Goal: Information Seeking & Learning: Understand process/instructions

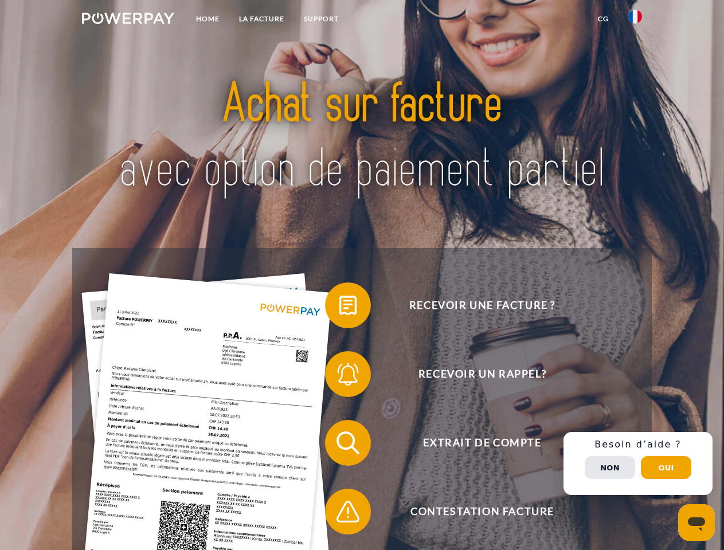
click at [128, 20] on img at bounding box center [128, 18] width 92 height 11
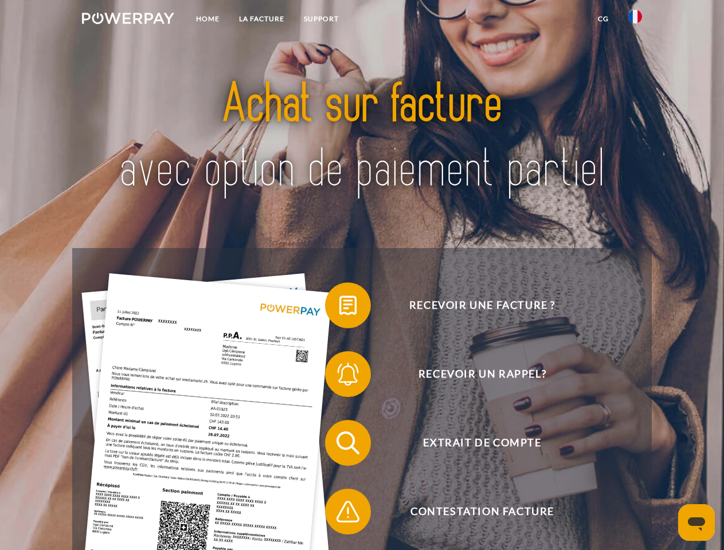
click at [635, 20] on img at bounding box center [635, 17] width 14 height 14
click at [603, 19] on link "CG" at bounding box center [603, 19] width 30 height 21
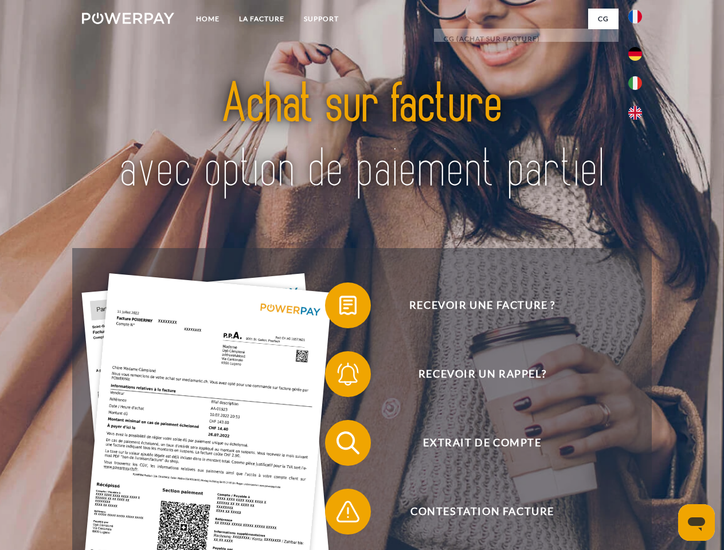
click at [339, 308] on span at bounding box center [330, 305] width 57 height 57
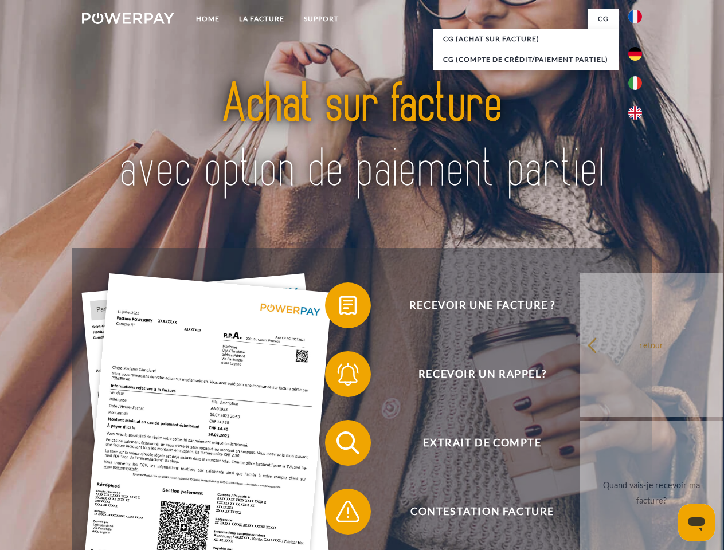
click at [339, 376] on span at bounding box center [330, 374] width 57 height 57
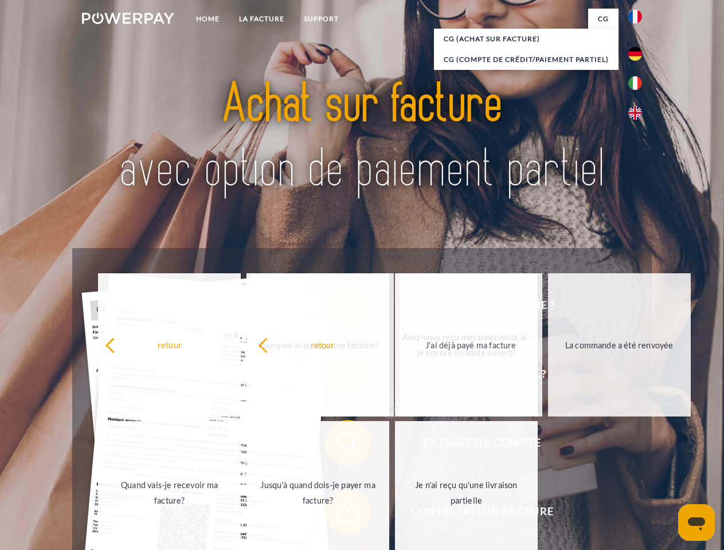
click at [339, 514] on span at bounding box center [330, 511] width 57 height 57
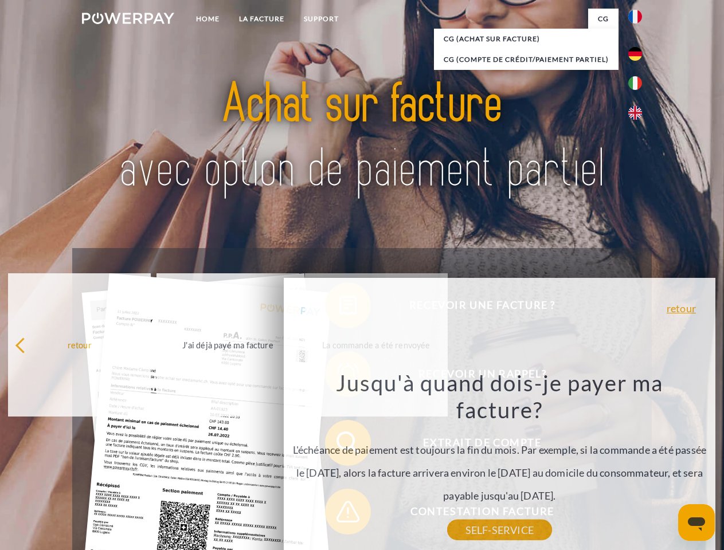
click at [638, 464] on div "Recevoir une facture ? Recevoir un rappel? Extrait de compte retour" at bounding box center [361, 477] width 579 height 458
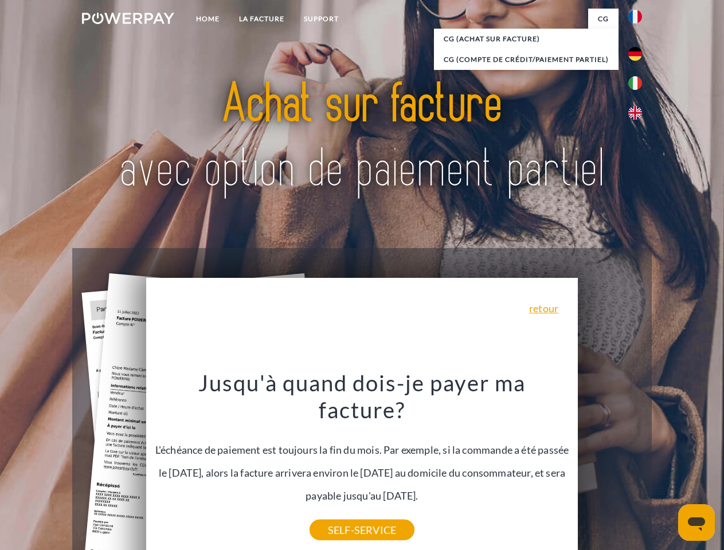
click at [610, 466] on span "Extrait de compte" at bounding box center [482, 443] width 281 height 46
click at [666, 468] on header "Home LA FACTURE Support" at bounding box center [362, 395] width 724 height 791
